Goal: Task Accomplishment & Management: Manage account settings

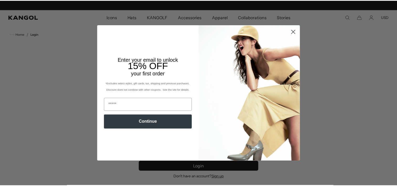
scroll to position [0, 108]
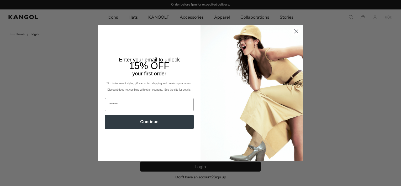
click at [296, 32] on circle "Close dialog" at bounding box center [296, 31] width 9 height 9
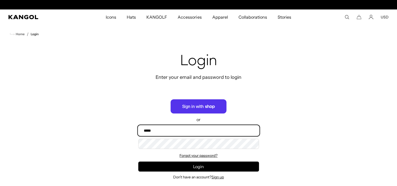
click at [204, 128] on input "Email" at bounding box center [198, 130] width 121 height 10
click at [194, 130] on input "Email" at bounding box center [198, 130] width 121 height 10
type input "**********"
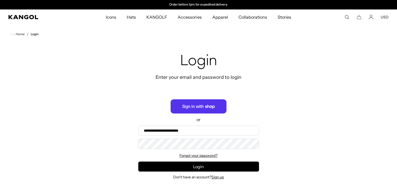
click at [189, 152] on div "Forgot your password?" at bounding box center [198, 155] width 121 height 6
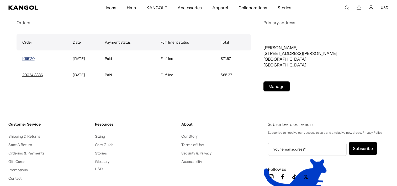
click at [27, 57] on link "K85120" at bounding box center [28, 58] width 12 height 5
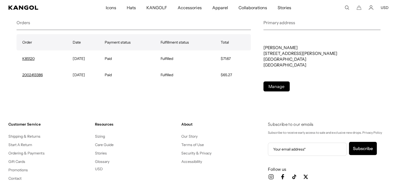
scroll to position [0, 108]
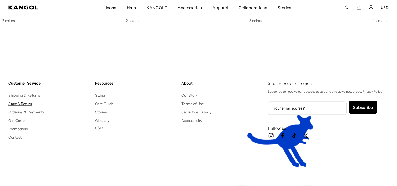
click at [15, 102] on link "Start A Return" at bounding box center [20, 103] width 24 height 5
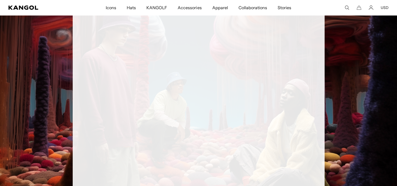
scroll to position [0, 108]
drag, startPoint x: 397, startPoint y: 60, endPoint x: 399, endPoint y: 76, distance: 16.1
click at [397, 76] on html "Skip to content My Bag ( 0 ) Your cart is empty. Explore new hats Loading... Su…" at bounding box center [198, 158] width 397 height 577
